Goal: Transaction & Acquisition: Book appointment/travel/reservation

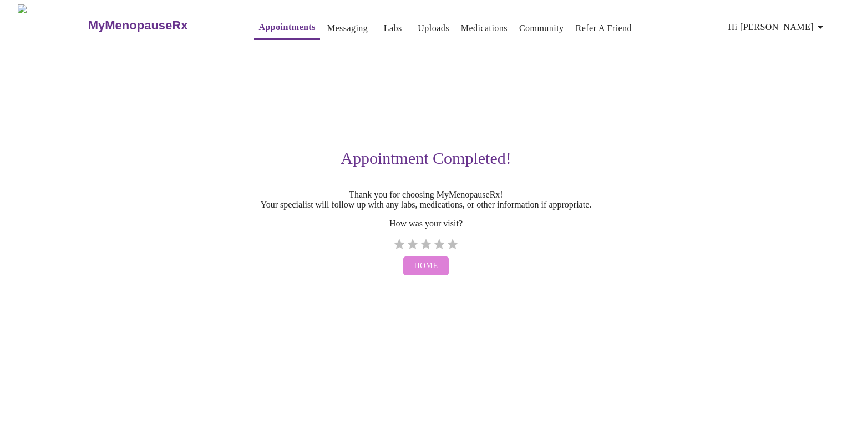
click at [428, 273] on span "Home" at bounding box center [426, 266] width 24 height 14
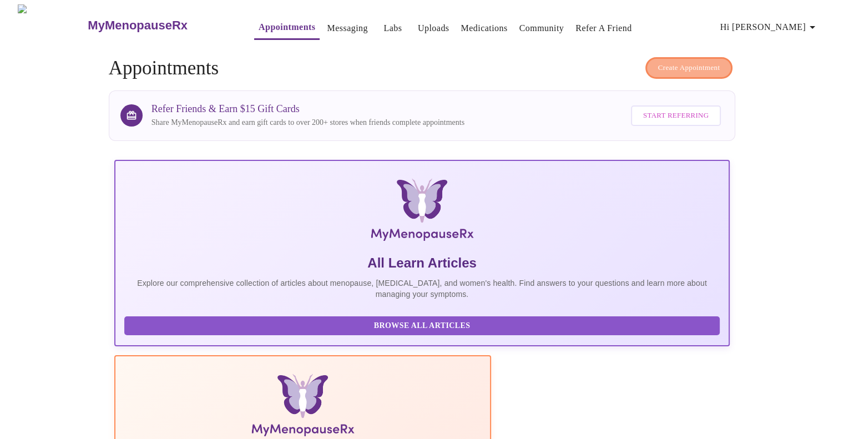
click at [676, 57] on button "Create Appointment" at bounding box center [689, 68] width 88 height 22
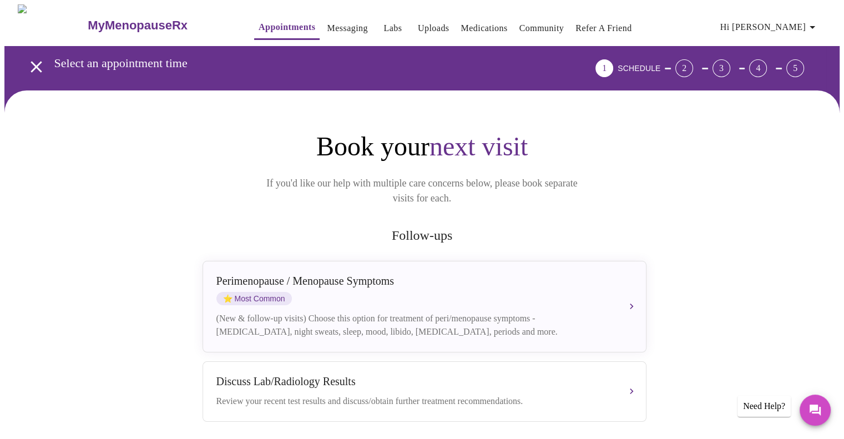
click at [31, 63] on icon "open drawer" at bounding box center [36, 66] width 11 height 11
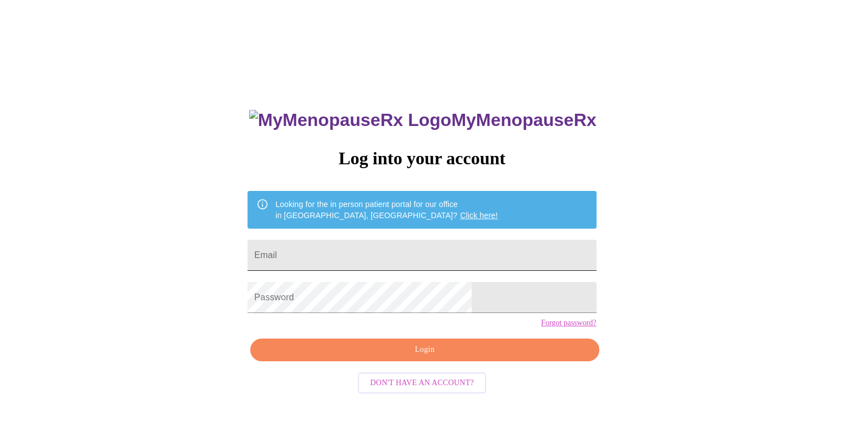
click at [370, 243] on input "Email" at bounding box center [421, 255] width 348 height 31
type input "apmadrigal@icloud.com"
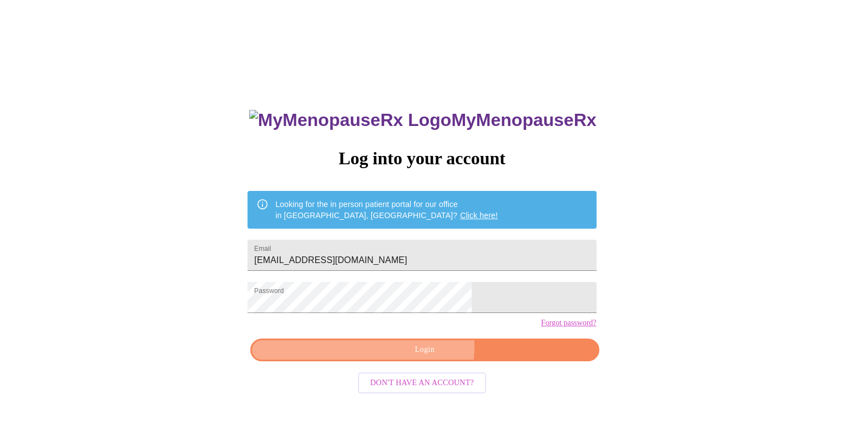
click at [395, 357] on span "Login" at bounding box center [424, 350] width 323 height 14
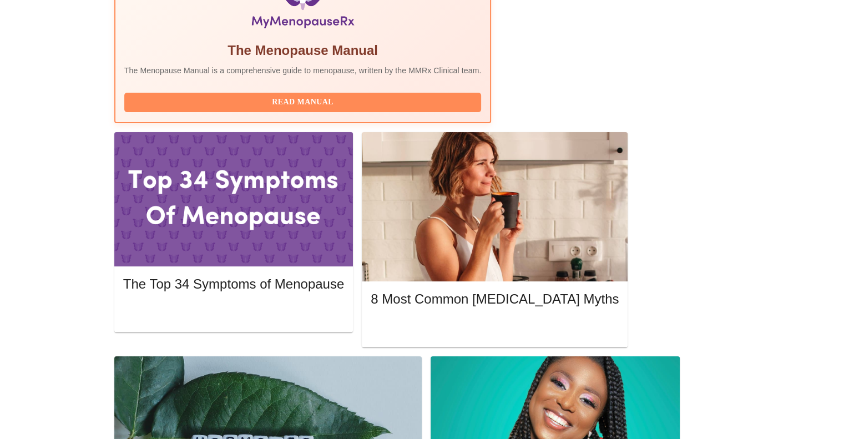
scroll to position [388, 0]
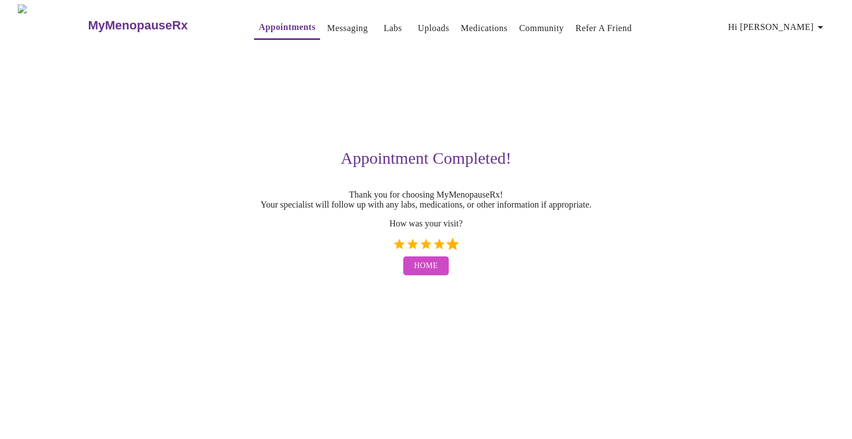
click at [450, 251] on label "5 Stars" at bounding box center [452, 243] width 13 height 13
click at [393, 248] on input "5 Stars" at bounding box center [392, 248] width 1 height 1
radio input "true"
click at [434, 273] on span "Home" at bounding box center [426, 266] width 24 height 14
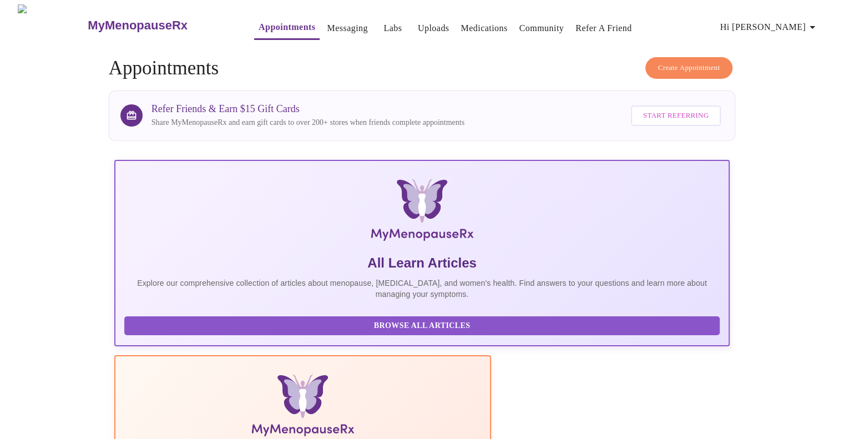
click at [470, 24] on link "Medications" at bounding box center [483, 29] width 47 height 16
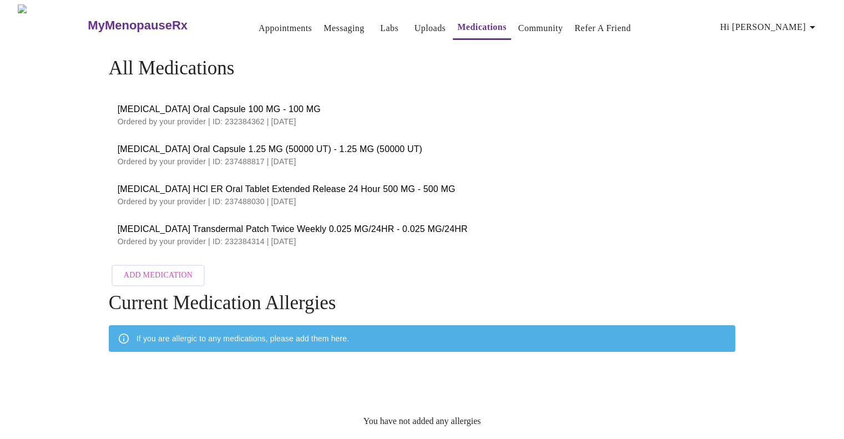
click at [134, 18] on h3 "MyMenopauseRx" at bounding box center [138, 25] width 100 height 14
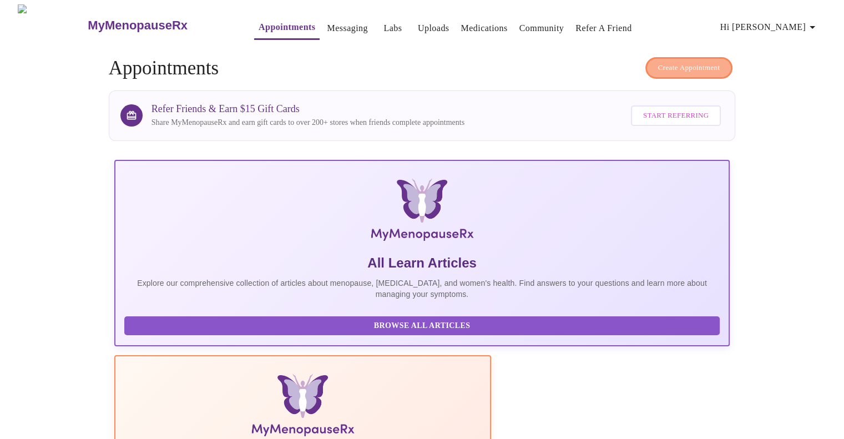
click at [690, 62] on span "Create Appointment" at bounding box center [689, 68] width 62 height 13
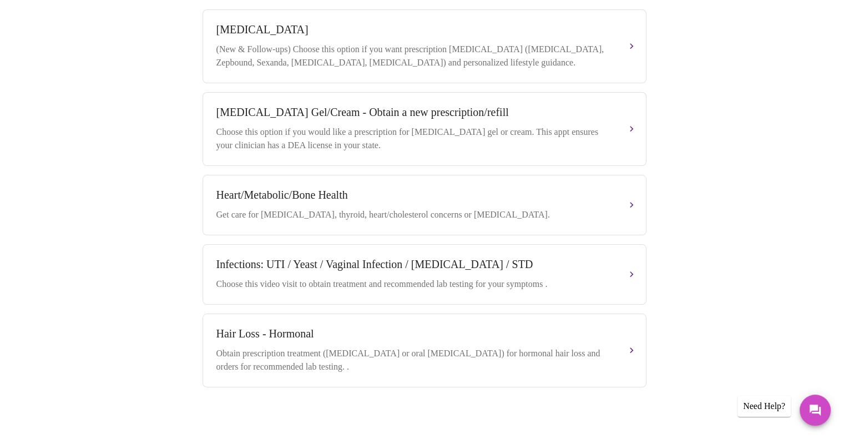
scroll to position [548, 0]
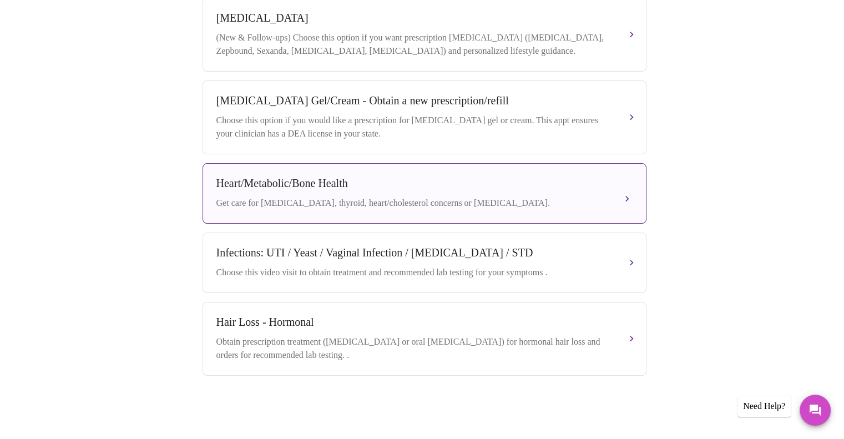
click at [542, 179] on div "Heart/Metabolic/Bone Health" at bounding box center [413, 183] width 394 height 13
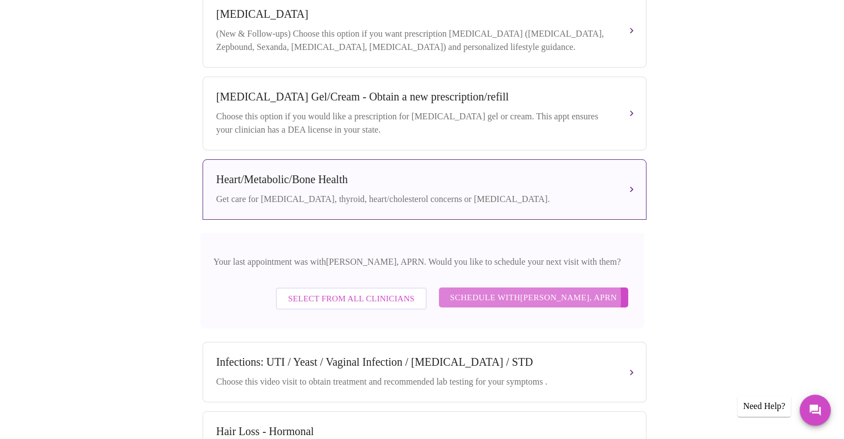
click at [508, 303] on span "Schedule with Emilie McLain, APRN" at bounding box center [533, 297] width 167 height 14
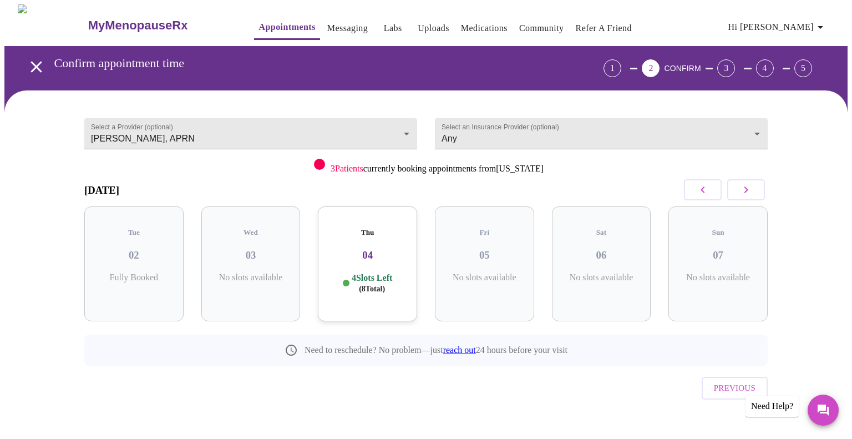
click at [742, 188] on icon "button" at bounding box center [745, 189] width 13 height 13
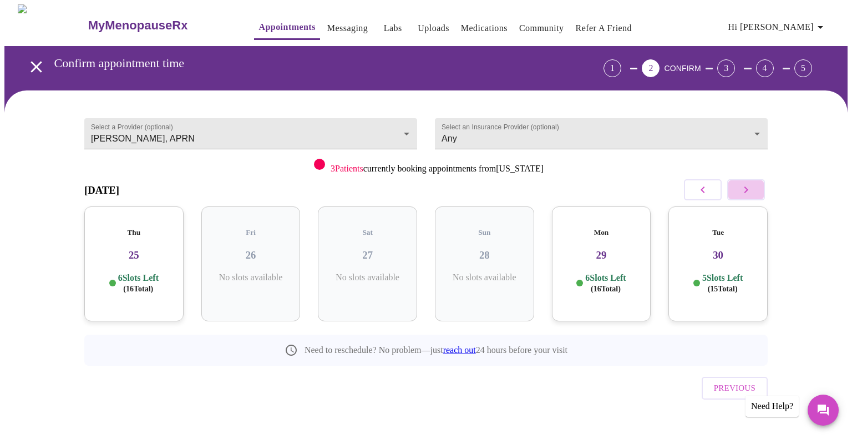
click at [742, 188] on icon "button" at bounding box center [745, 189] width 13 height 13
click at [248, 228] on div "Thu 02 6 Slots Left ( 16 Total)" at bounding box center [250, 263] width 99 height 115
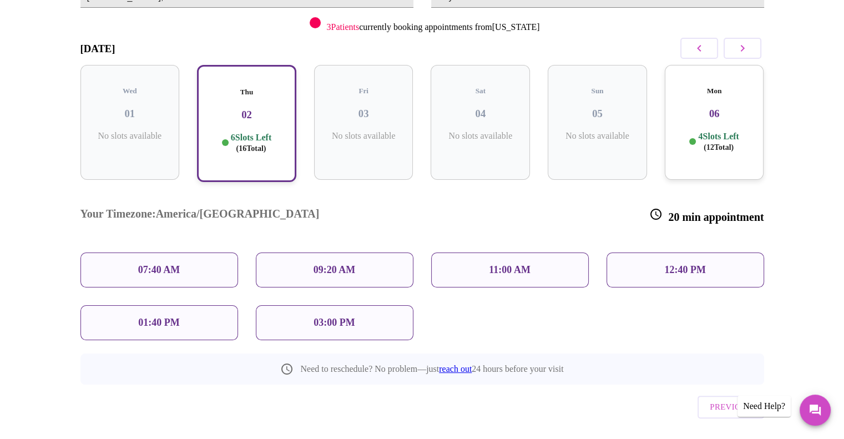
scroll to position [142, 0]
click at [678, 263] on p "12:40 PM" at bounding box center [684, 269] width 41 height 12
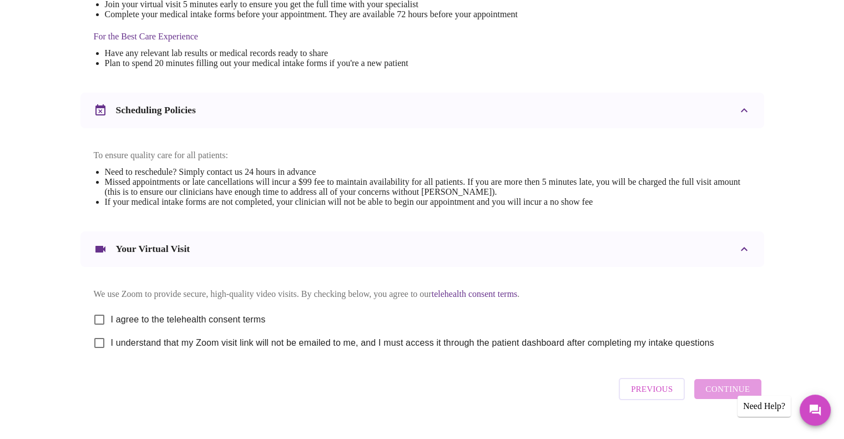
scroll to position [364, 0]
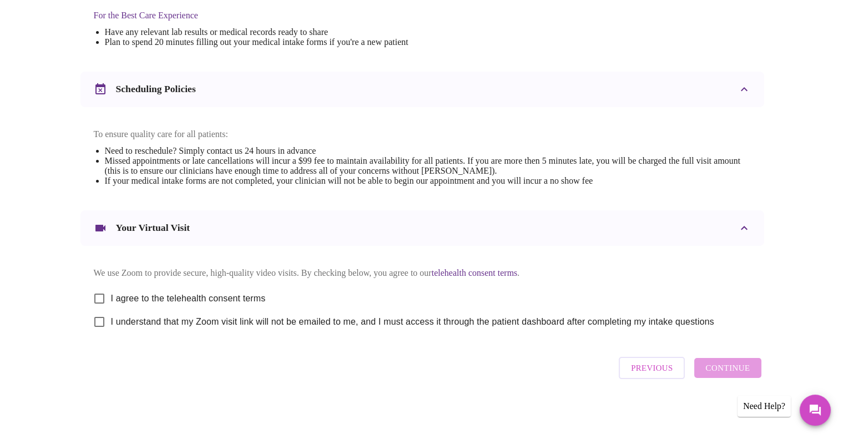
click at [103, 298] on input "I agree to the telehealth consent terms" at bounding box center [99, 298] width 23 height 23
checkbox input "true"
click at [100, 319] on input "I understand that my Zoom visit link will not be emailed to me, and I must acce…" at bounding box center [99, 321] width 23 height 23
checkbox input "true"
click at [724, 374] on span "Continue" at bounding box center [727, 367] width 44 height 14
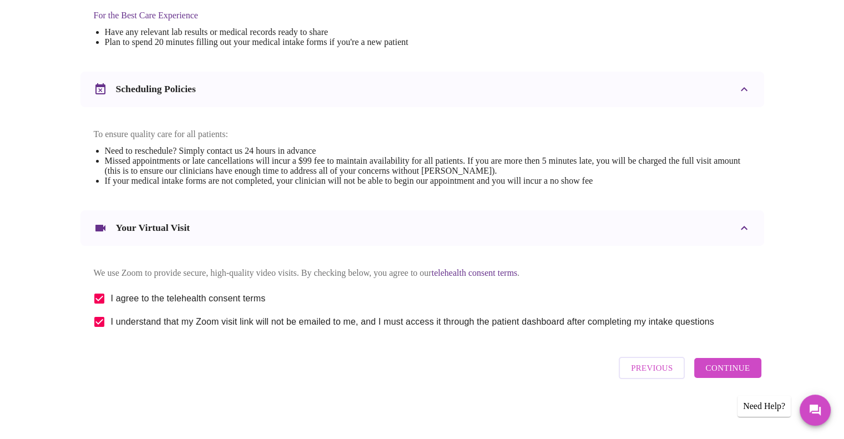
scroll to position [33, 0]
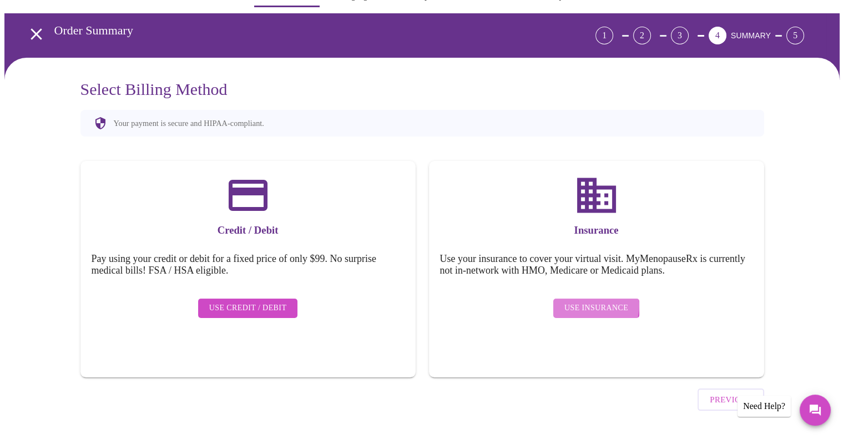
click at [590, 301] on span "Use Insurance" at bounding box center [596, 308] width 64 height 14
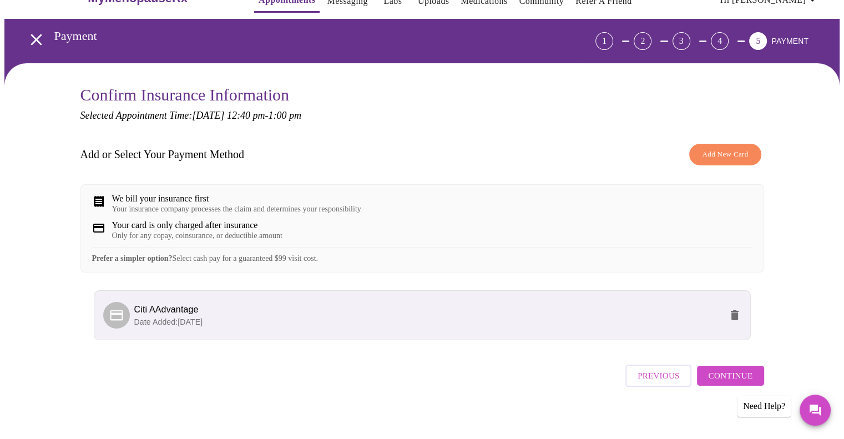
scroll to position [42, 0]
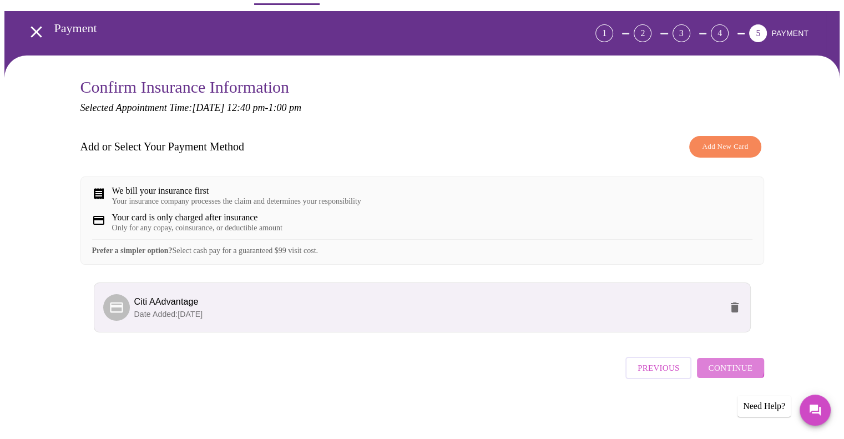
click at [730, 369] on span "Continue" at bounding box center [730, 367] width 44 height 14
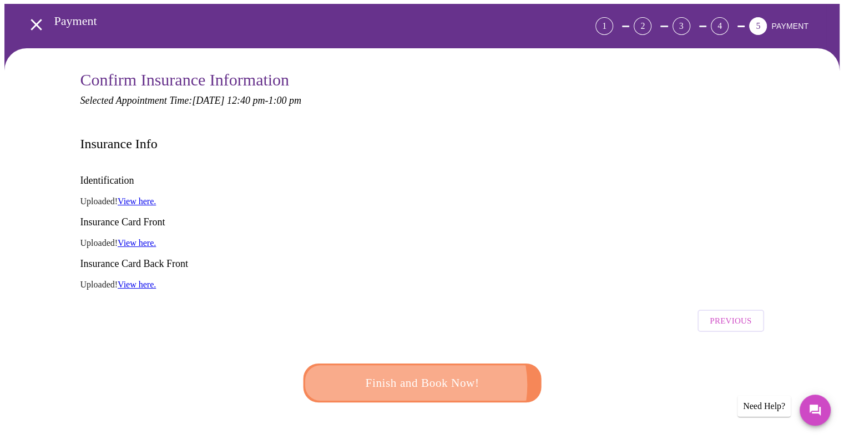
click at [412, 373] on span "Finish and Book Now!" at bounding box center [421, 383] width 205 height 21
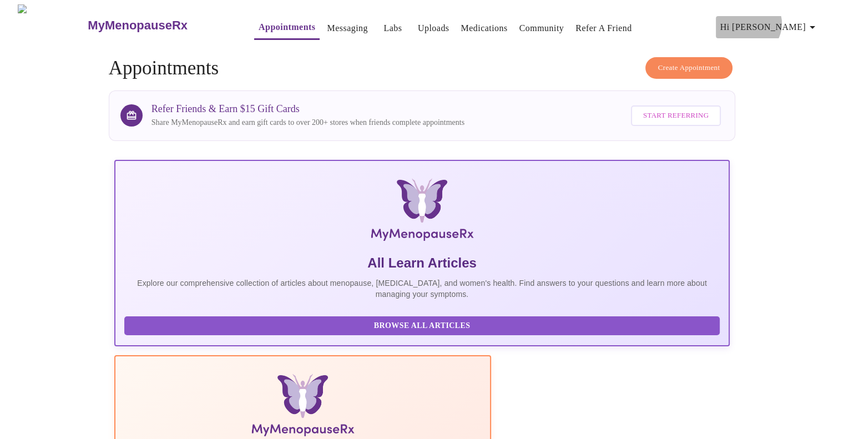
click at [800, 19] on span "Hi [PERSON_NAME]" at bounding box center [769, 27] width 99 height 16
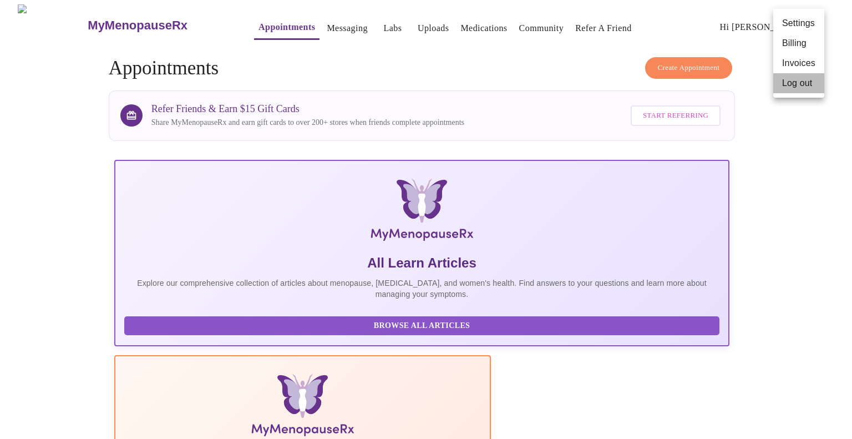
click at [788, 84] on li "Log out" at bounding box center [798, 83] width 51 height 20
